Goal: Information Seeking & Learning: Find specific page/section

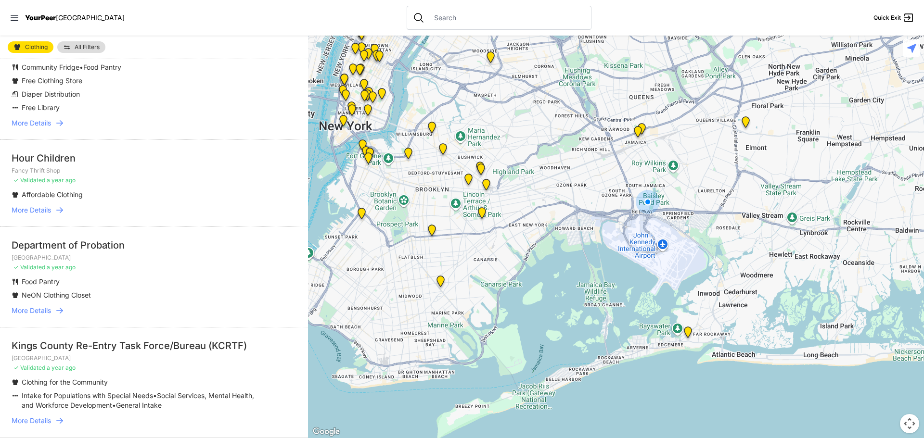
scroll to position [1920, 0]
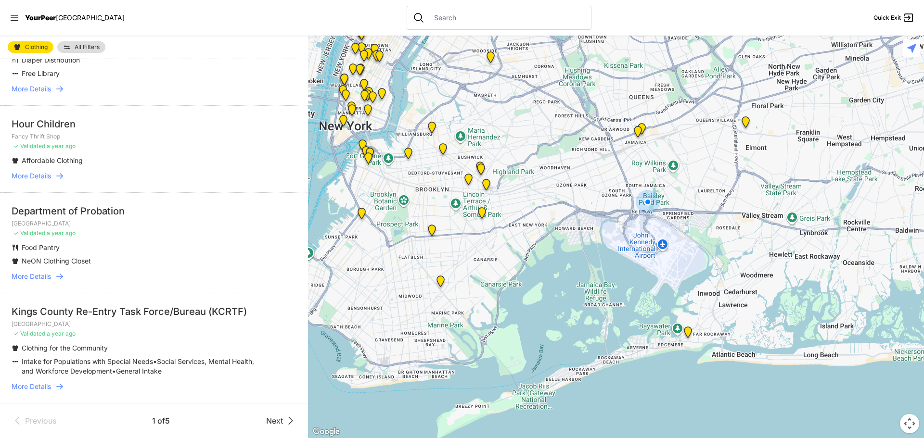
click at [272, 419] on span "Next" at bounding box center [274, 421] width 17 height 12
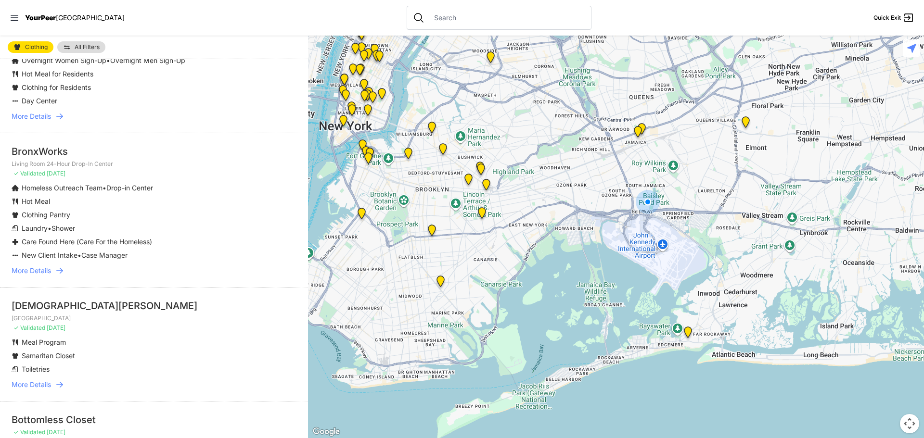
scroll to position [2172, 0]
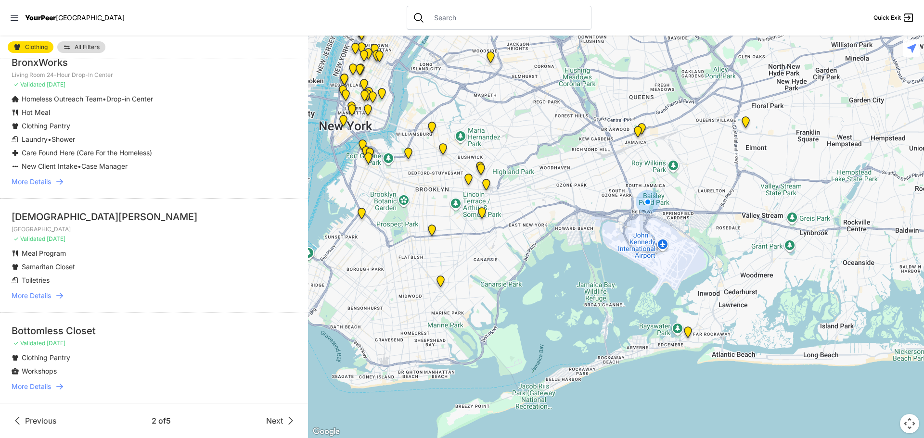
click at [271, 420] on span "Next" at bounding box center [274, 421] width 17 height 12
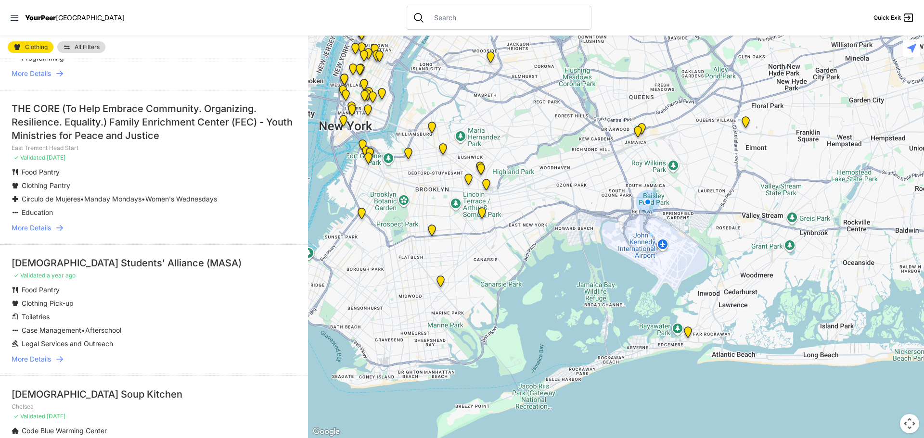
scroll to position [1780, 0]
